Goal: Communication & Community: Answer question/provide support

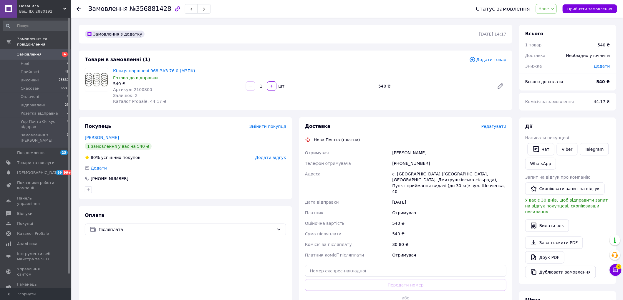
click at [540, 138] on span "Написати покупцеві" at bounding box center [547, 138] width 44 height 5
click at [543, 145] on button "Чат" at bounding box center [540, 149] width 27 height 12
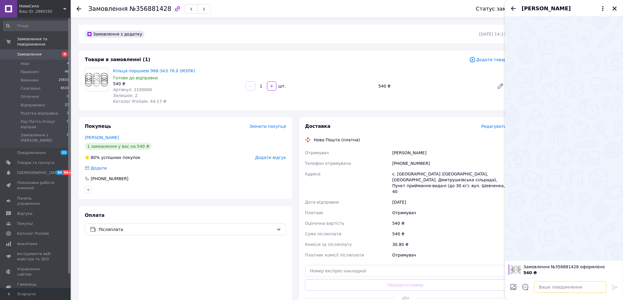
drag, startPoint x: 564, startPoint y: 292, endPoint x: 584, endPoint y: 272, distance: 28.1
click at [564, 290] on textarea at bounding box center [570, 288] width 72 height 12
paste textarea "Добрий день, Ви робили у нас замовлення, але ми не можемо з вами зв'язатись для…"
type textarea "Добрий день, Ви робили у нас замовлення, але ми не можемо з вами зв'язатись для…"
